Goal: Information Seeking & Learning: Find specific fact

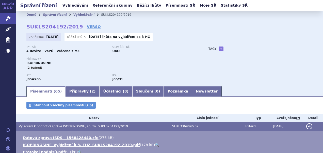
click at [74, 5] on link "Vyhledávání" at bounding box center [75, 5] width 29 height 7
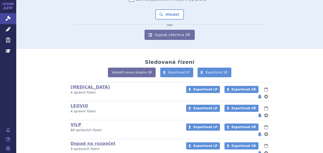
scroll to position [98, 0]
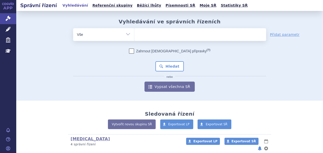
click at [147, 36] on ul at bounding box center [200, 33] width 132 height 11
click at [134, 36] on select at bounding box center [134, 34] width 0 height 13
type input "po"
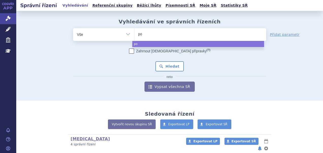
type input "pom"
type input "pomali"
type input "pomalido"
type input "pomalidomi"
type input "pomalidomid"
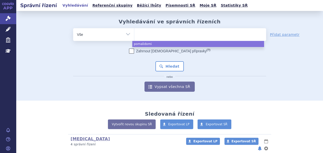
select select "pomalidomid"
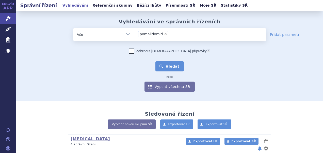
click at [165, 65] on button "Hledat" at bounding box center [170, 66] width 29 height 10
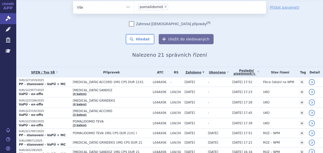
scroll to position [25, 0]
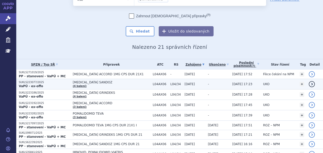
click at [110, 83] on span "POMALIDOMIDE SANDOZ" at bounding box center [112, 83] width 78 height 4
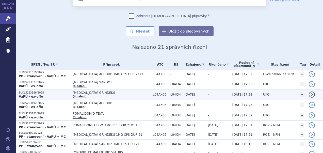
click at [106, 92] on span "POMALIDOMIDE GRINDEKS" at bounding box center [112, 93] width 78 height 4
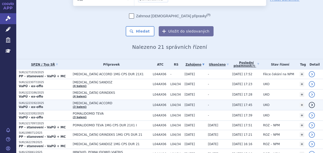
click at [107, 101] on td "POMALIDOMIDE ACCORD (3 balení)" at bounding box center [110, 105] width 80 height 10
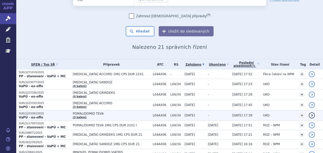
click at [99, 112] on span "POMALIDOMID TEVA" at bounding box center [112, 114] width 78 height 4
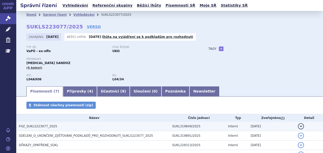
scroll to position [51, 0]
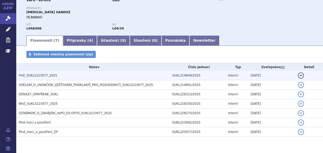
click at [54, 74] on h3 "FHZ_SUKLS223077_2025" at bounding box center [94, 75] width 151 height 5
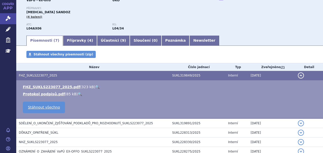
click at [95, 88] on link "🔍" at bounding box center [97, 87] width 4 height 4
